Goal: Task Accomplishment & Management: Use online tool/utility

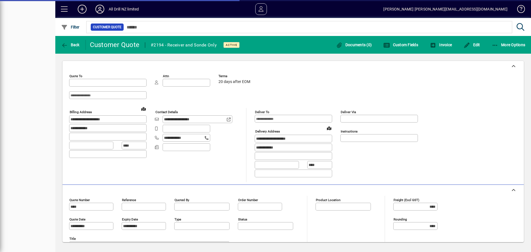
type input "**********"
type input "*********"
type input "******"
type input "**********"
